Goal: Task Accomplishment & Management: Use online tool/utility

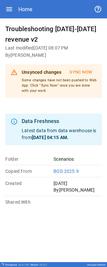
click at [11, 10] on icon "button" at bounding box center [9, 9] width 8 height 8
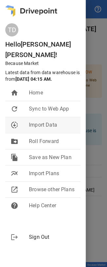
click at [50, 121] on span "Import Data" at bounding box center [52, 125] width 46 height 8
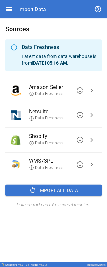
click at [92, 140] on span "chevron_right" at bounding box center [92, 140] width 8 height 8
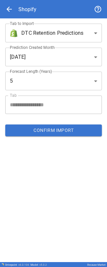
click at [11, 8] on span "arrow_back" at bounding box center [9, 9] width 8 height 8
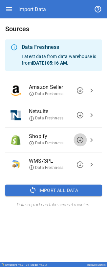
click at [81, 139] on span "downloading" at bounding box center [80, 140] width 8 height 8
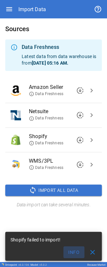
click at [70, 250] on button "Info" at bounding box center [73, 252] width 21 height 12
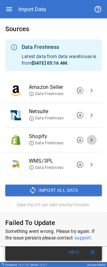
click at [93, 139] on span "chevron_right" at bounding box center [92, 140] width 8 height 8
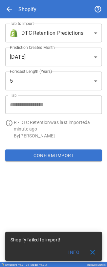
click at [11, 8] on span "arrow_back" at bounding box center [9, 9] width 8 height 8
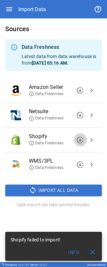
click at [81, 139] on span "downloading" at bounding box center [80, 140] width 8 height 8
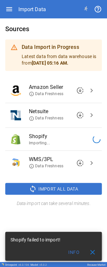
click at [93, 252] on span "close" at bounding box center [92, 252] width 8 height 8
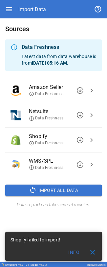
click at [91, 251] on span "close" at bounding box center [92, 252] width 8 height 8
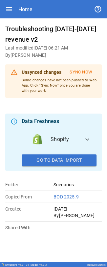
click at [34, 1] on div "Shopify expand_more grid_on R - Cohorted Sales grid_on R - DTC Retention Import…" at bounding box center [59, 146] width 75 height 39
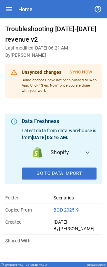
click at [34, 1] on button "Go To Data Import" at bounding box center [59, 173] width 75 height 12
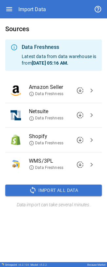
click at [34, 1] on span "downloading" at bounding box center [80, 140] width 8 height 8
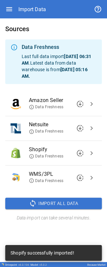
click at [34, 1] on li "Netsuite Data Freshness downloading chevron_right" at bounding box center [53, 128] width 96 height 24
